Goal: Check status: Check status

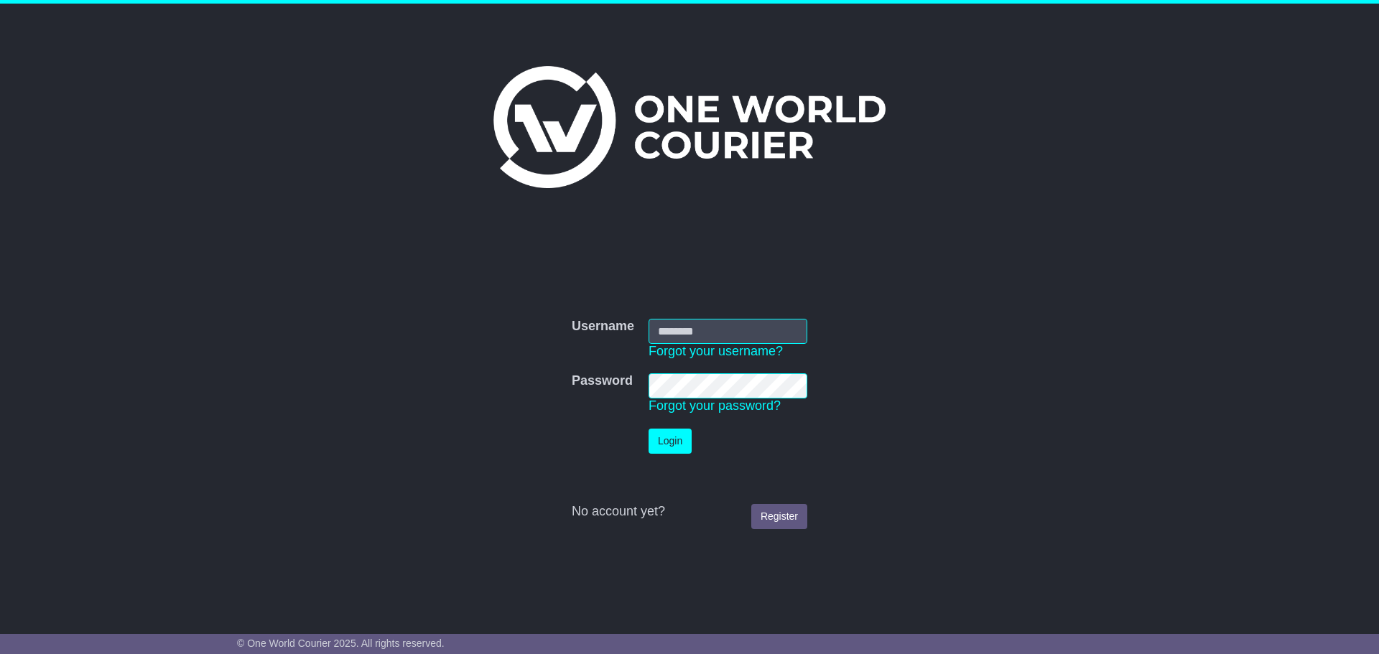
type input "**********"
click at [656, 442] on button "Login" at bounding box center [670, 441] width 43 height 25
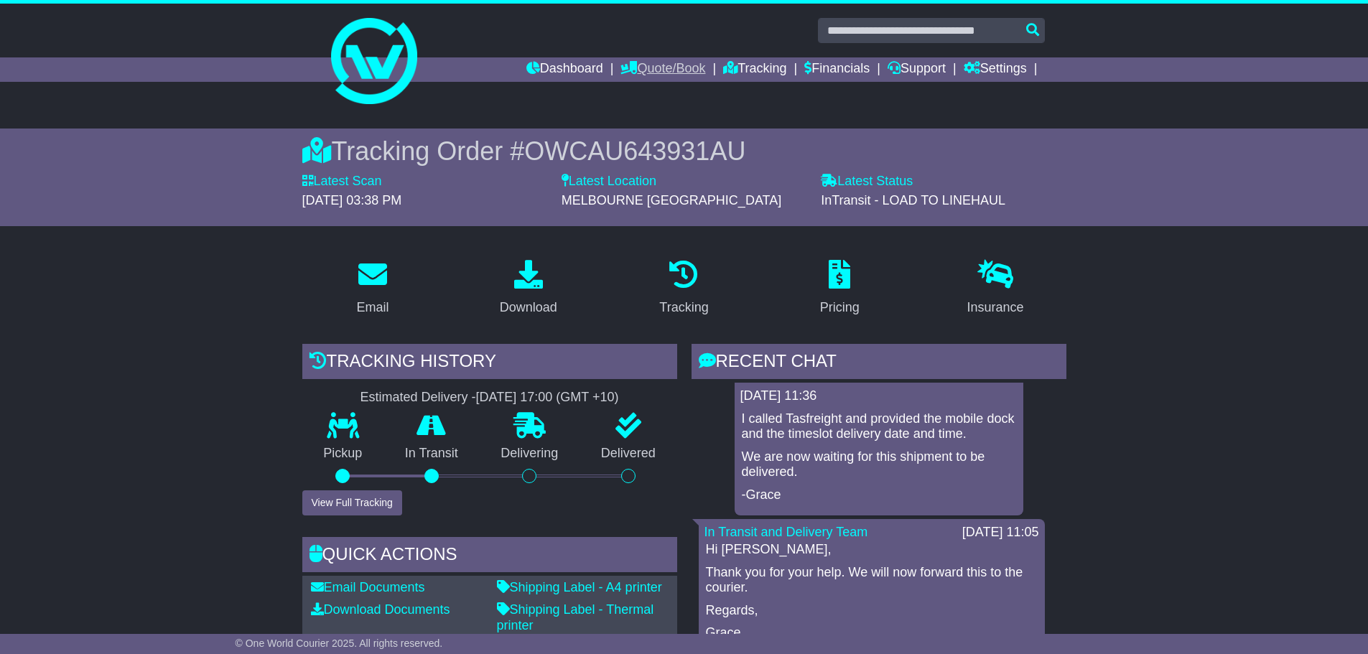
click at [669, 64] on link "Quote/Book" at bounding box center [662, 69] width 85 height 24
